Goal: Task Accomplishment & Management: Manage account settings

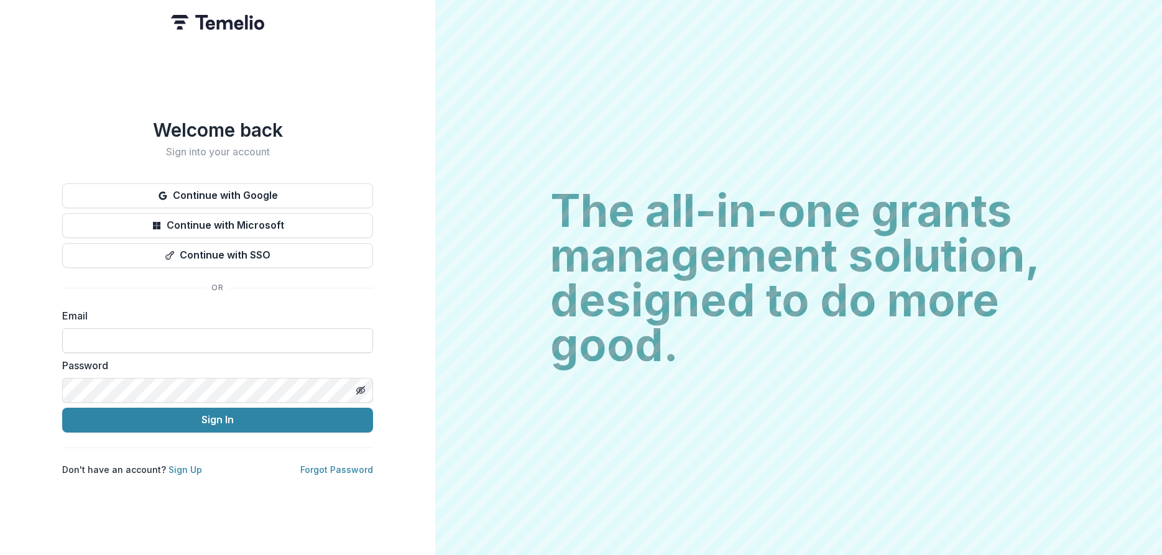
click at [117, 336] on input at bounding box center [217, 340] width 311 height 25
type input "**********"
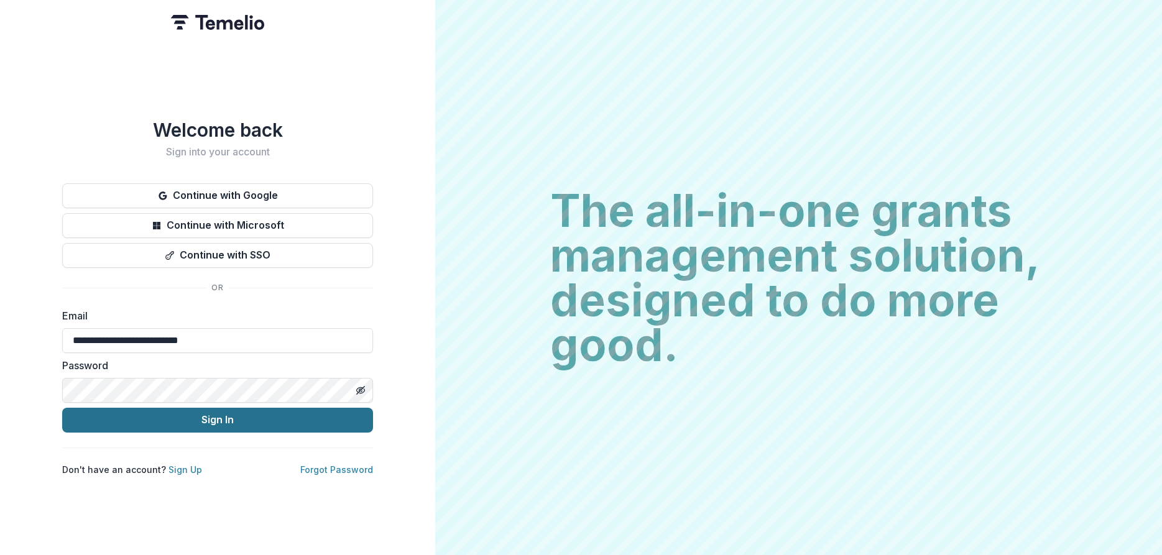
click at [180, 413] on button "Sign In" at bounding box center [217, 420] width 311 height 25
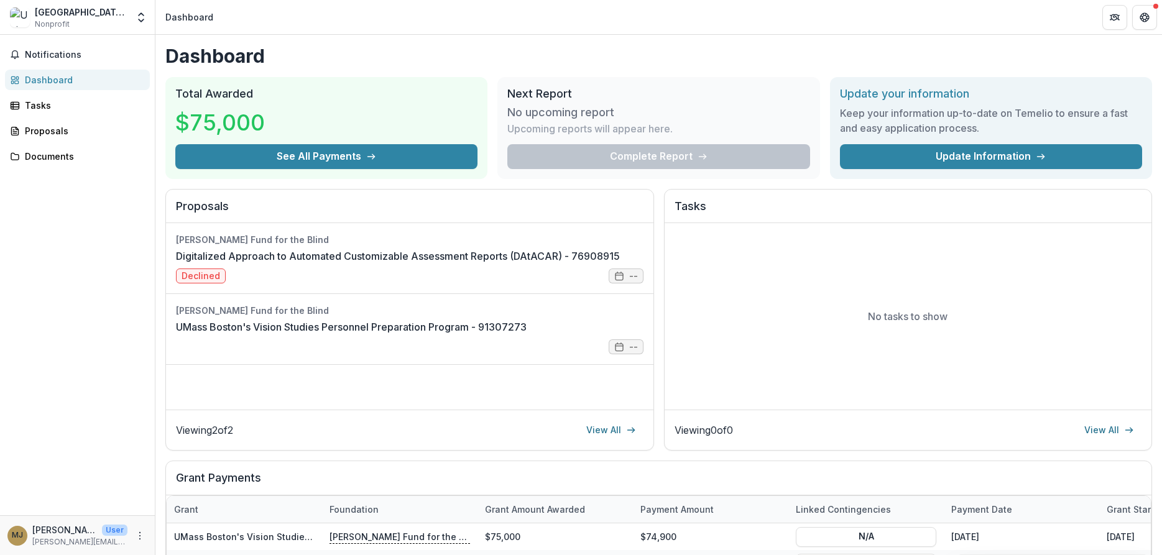
click at [466, 9] on header "Dashboard" at bounding box center [658, 17] width 1006 height 34
click at [352, 149] on button "See All Payments" at bounding box center [326, 156] width 302 height 25
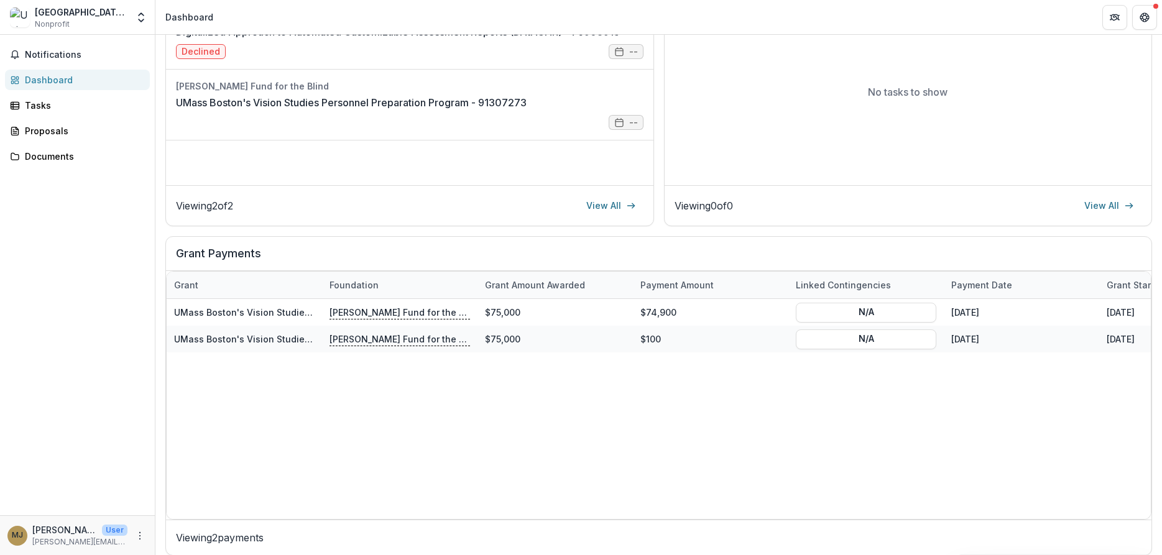
scroll to position [225, 0]
click at [43, 109] on div "Tasks" at bounding box center [82, 105] width 115 height 13
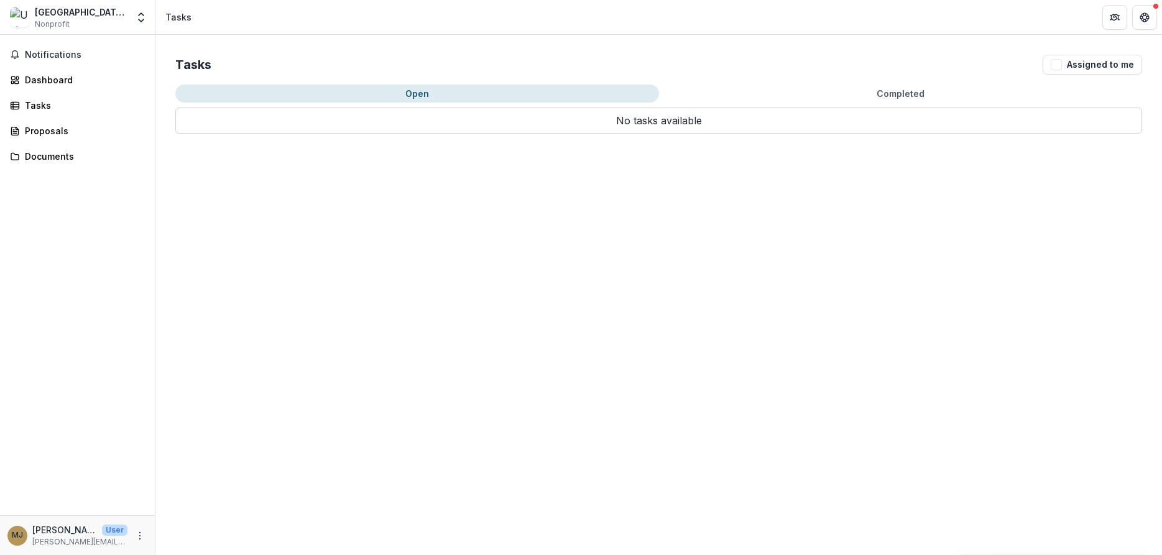
drag, startPoint x: 1161, startPoint y: 257, endPoint x: 1161, endPoint y: 127, distance: 129.9
click at [1161, 127] on div "Tasks Assigned to me Open Completed No tasks available Task Name Type of Task S…" at bounding box center [658, 295] width 1006 height 520
click at [50, 14] on div "[GEOGRAPHIC_DATA][US_STATE]" at bounding box center [81, 12] width 93 height 13
click at [140, 19] on icon "Open entity switcher" at bounding box center [141, 17] width 12 height 12
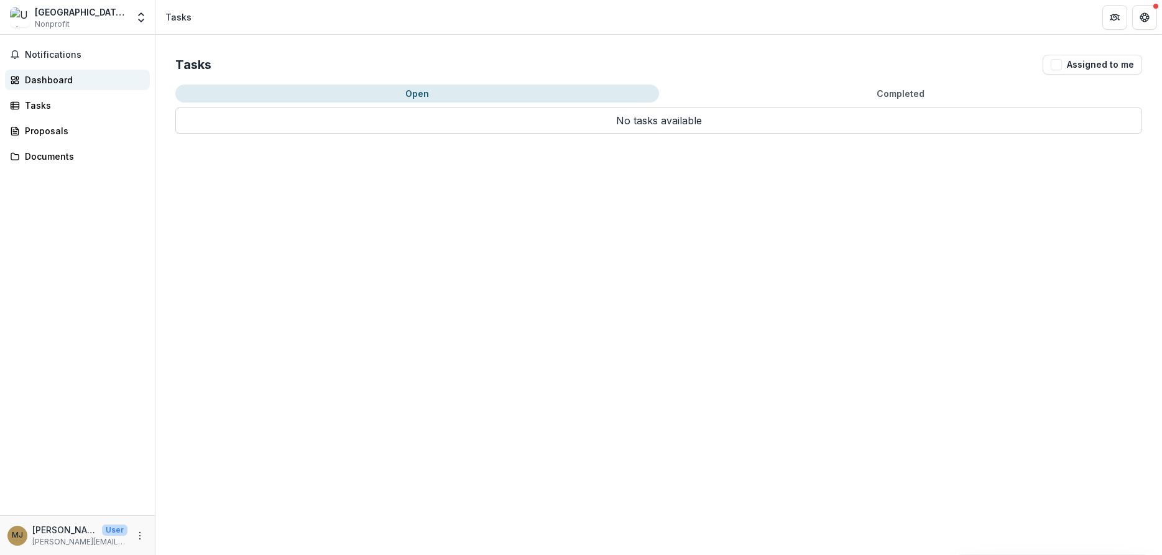
click at [65, 76] on div "Dashboard" at bounding box center [82, 79] width 115 height 13
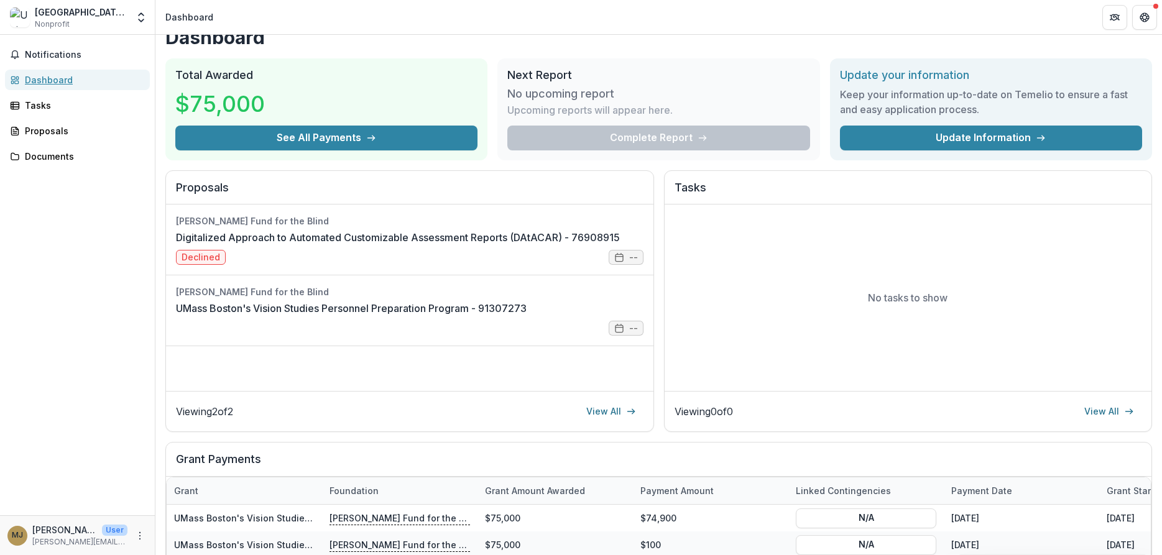
scroll to position [17, 0]
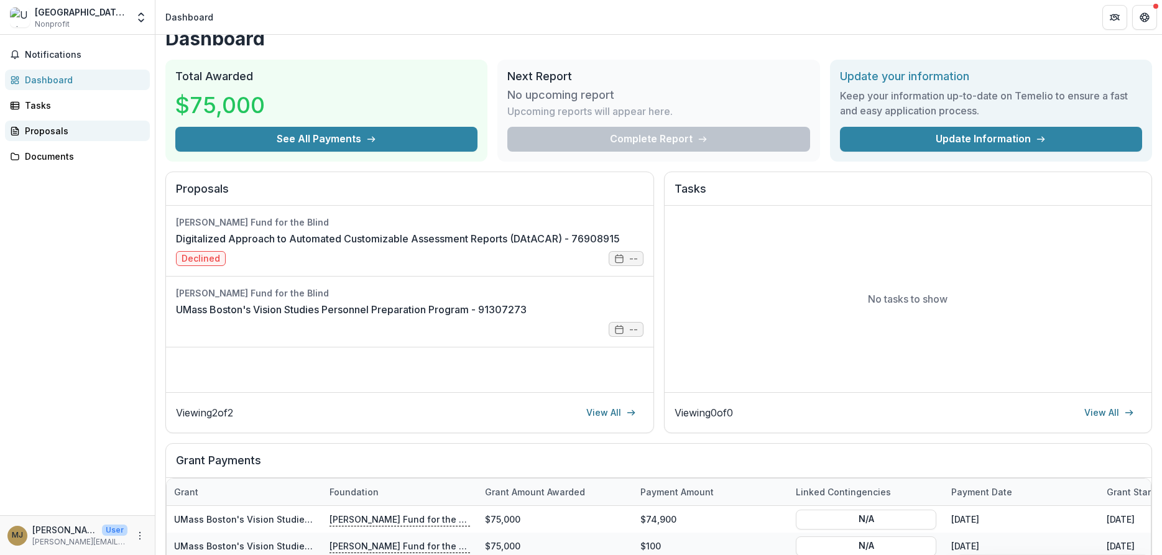
click at [46, 130] on div "Proposals" at bounding box center [82, 130] width 115 height 13
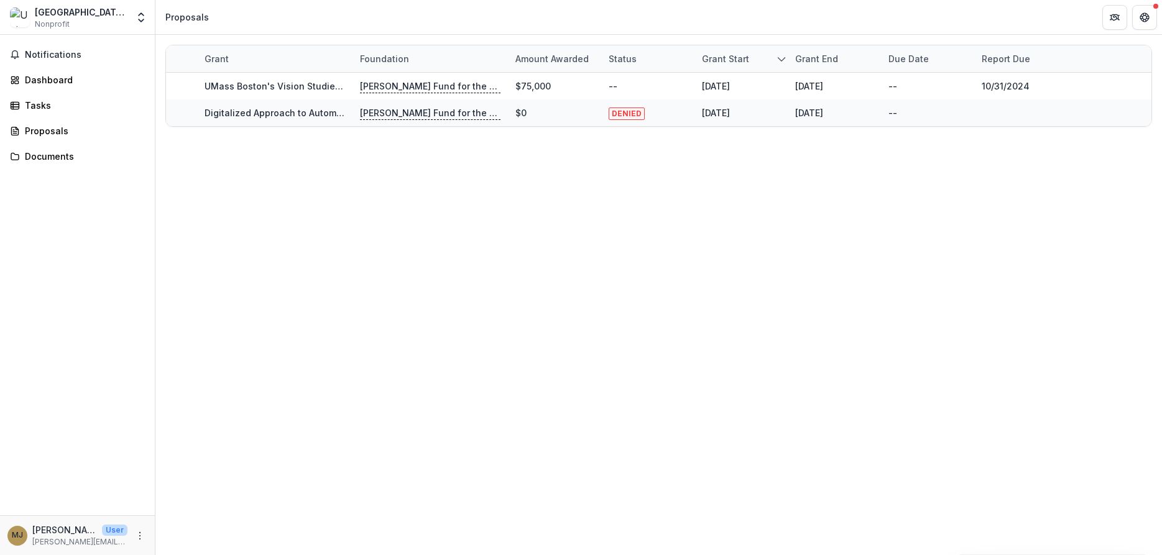
click at [75, 530] on p "[PERSON_NAME] [PERSON_NAME]" at bounding box center [64, 529] width 65 height 13
click at [133, 535] on button "More" at bounding box center [139, 535] width 15 height 15
click at [196, 528] on button "Logout" at bounding box center [221, 530] width 133 height 21
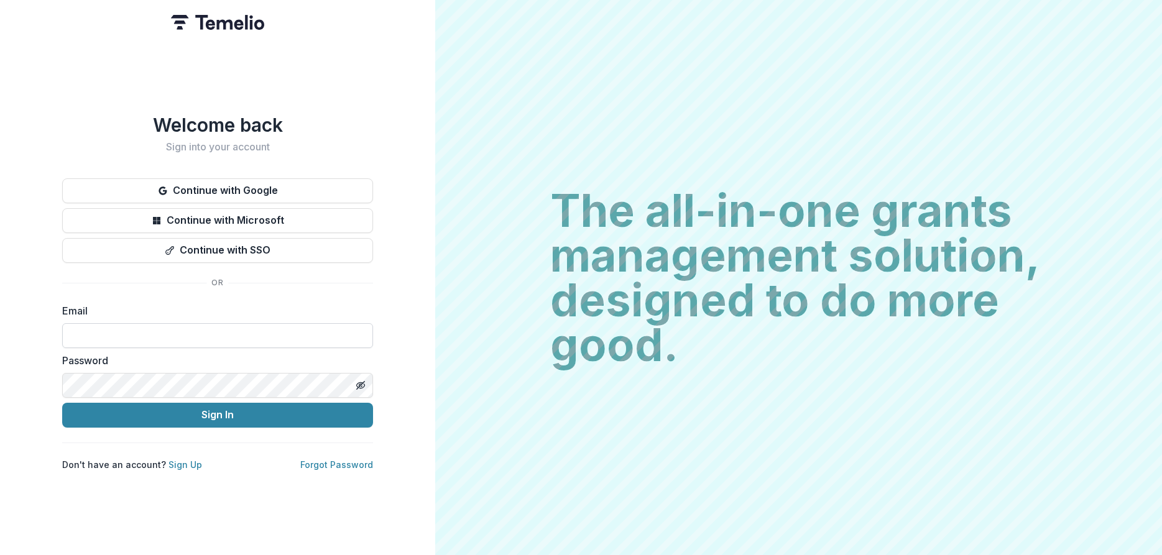
click at [117, 334] on input at bounding box center [217, 335] width 311 height 25
type input "**********"
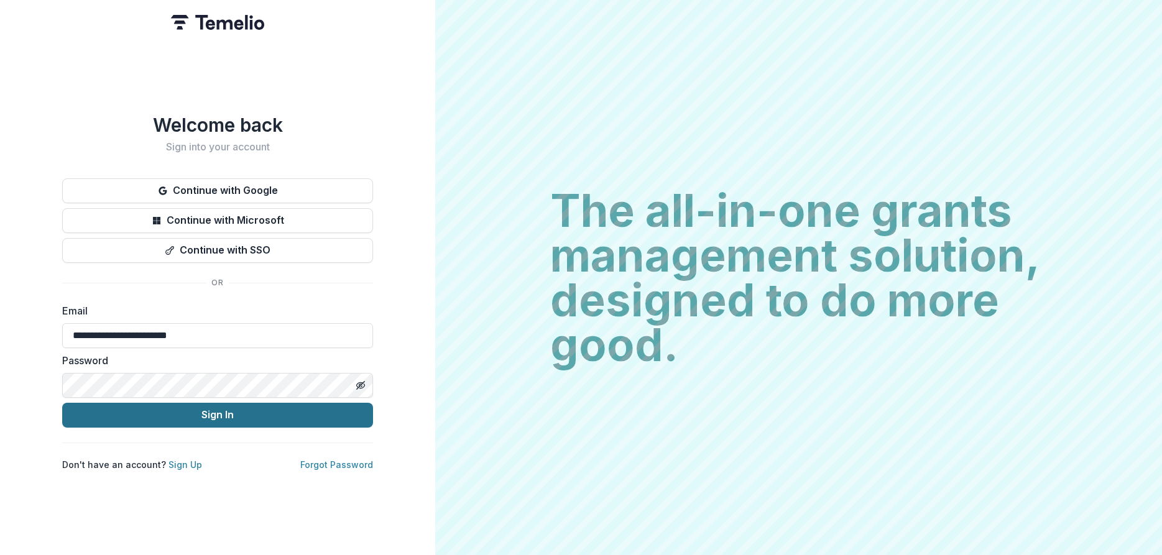
click at [201, 421] on button "Sign In" at bounding box center [217, 415] width 311 height 25
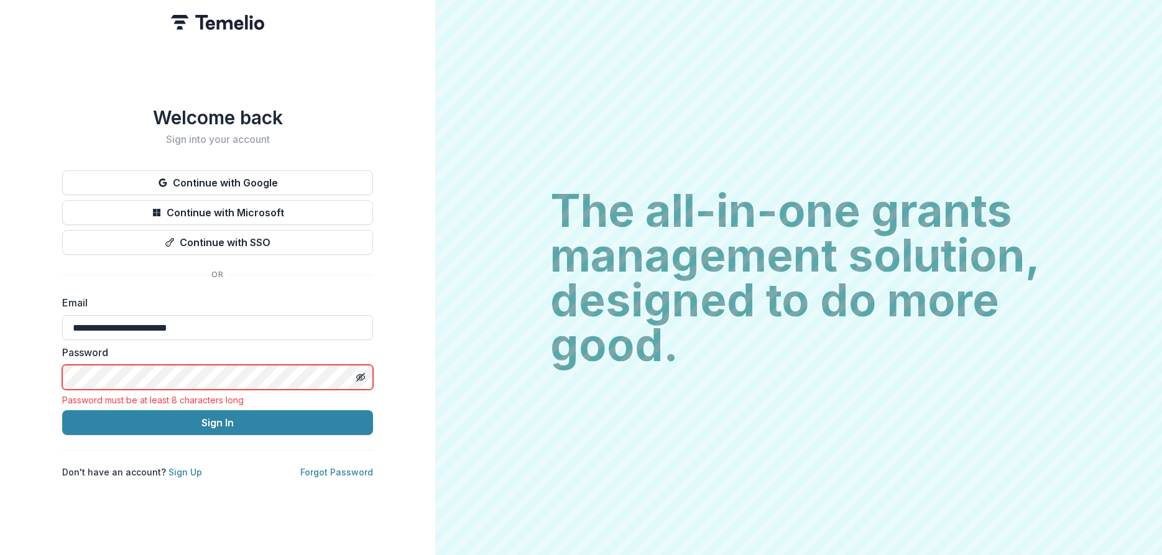
drag, startPoint x: 210, startPoint y: 329, endPoint x: 14, endPoint y: 318, distance: 196.1
click at [62, 319] on input "**********" at bounding box center [217, 327] width 311 height 25
type input "**********"
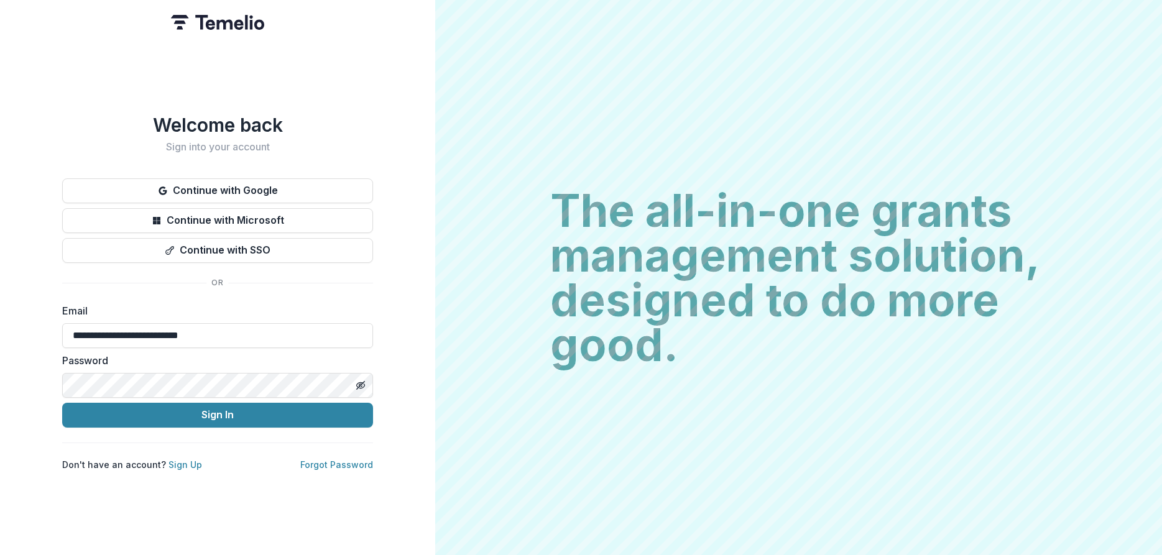
click at [62, 403] on button "Sign In" at bounding box center [217, 415] width 311 height 25
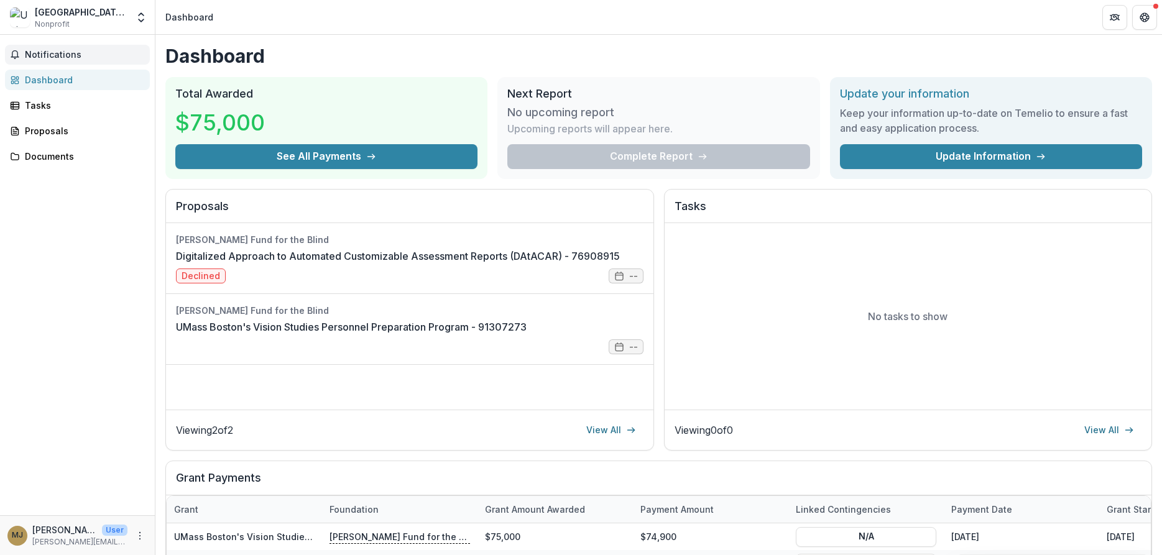
click at [42, 62] on button "Notifications" at bounding box center [77, 55] width 145 height 20
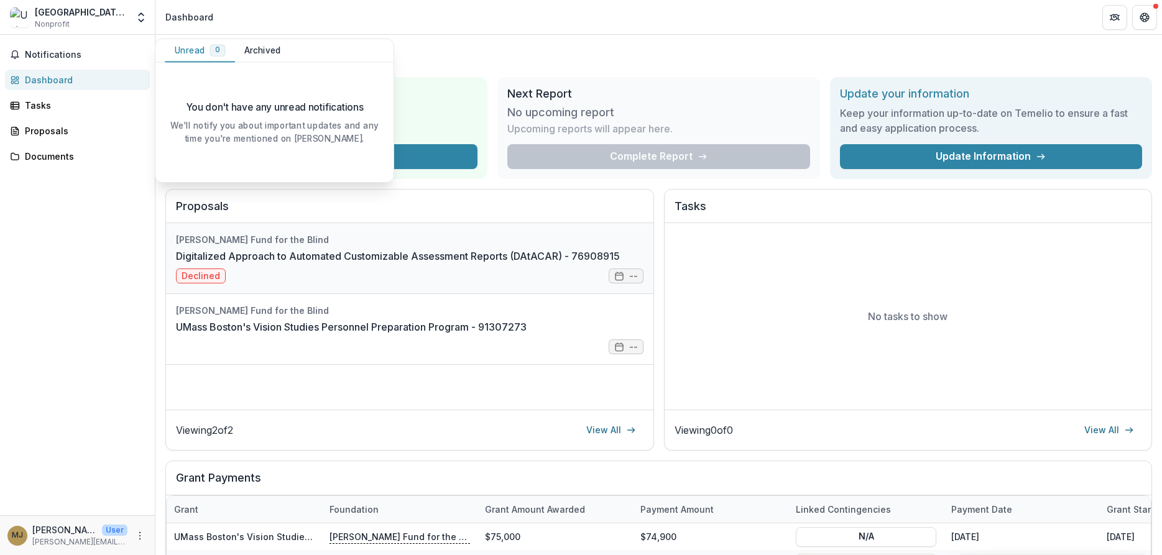
click at [239, 255] on link "Digitalized Approach to Automated Customizable Assessment Reports (DAtACAR) - 7…" at bounding box center [398, 256] width 444 height 15
